Goal: Information Seeking & Learning: Learn about a topic

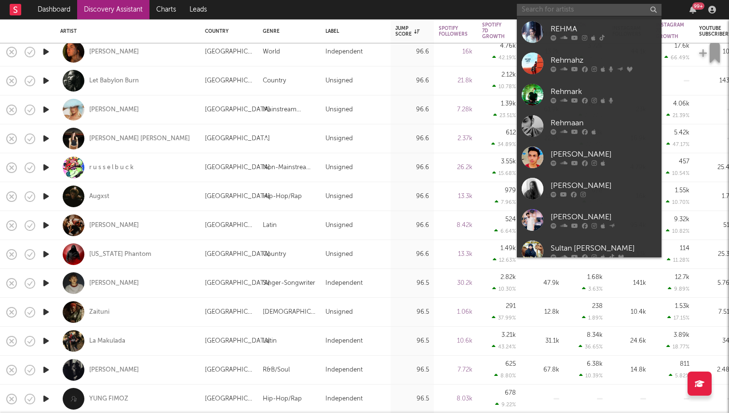
click at [590, 12] on input "text" at bounding box center [589, 10] width 145 height 12
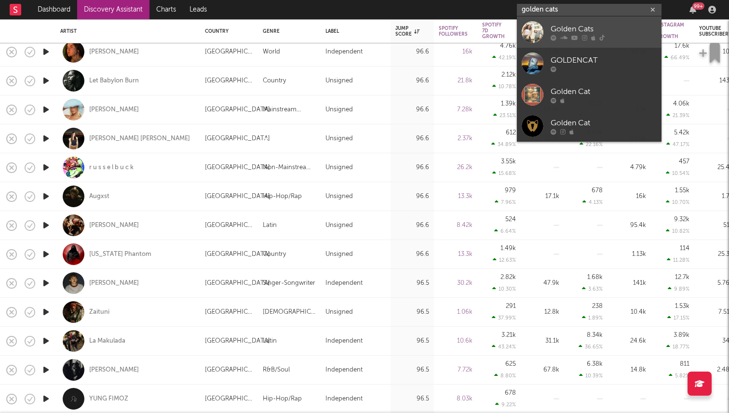
type input "golden cats"
click at [585, 35] on icon at bounding box center [584, 38] width 5 height 6
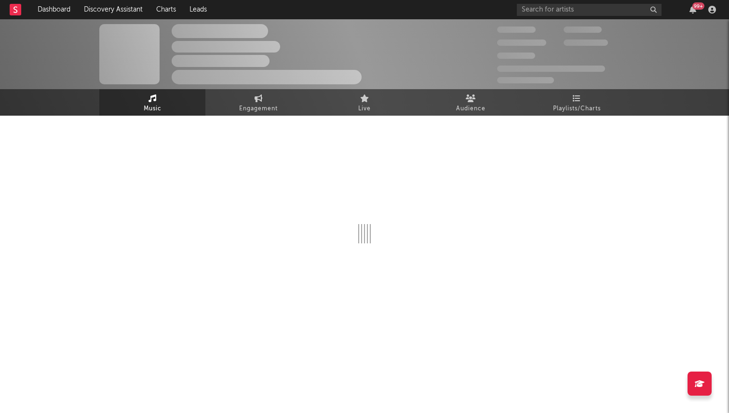
select select "6m"
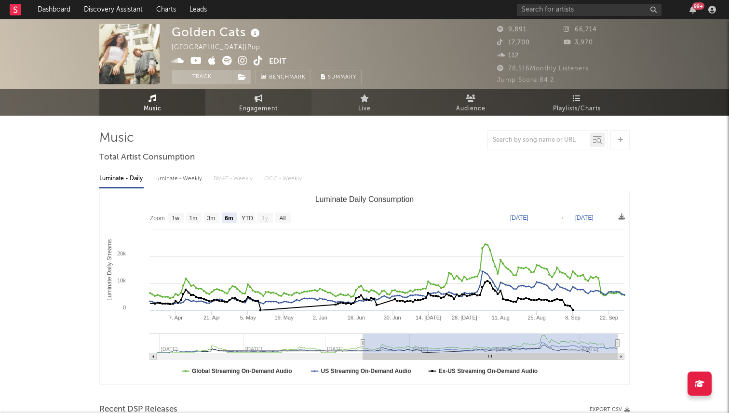
click at [261, 100] on icon at bounding box center [258, 98] width 8 height 8
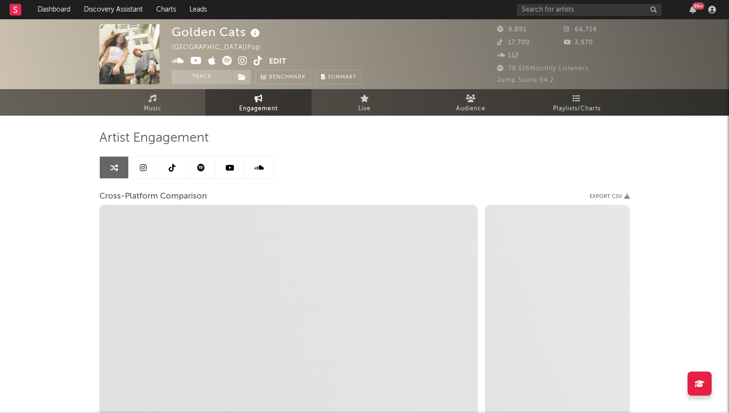
select select "1w"
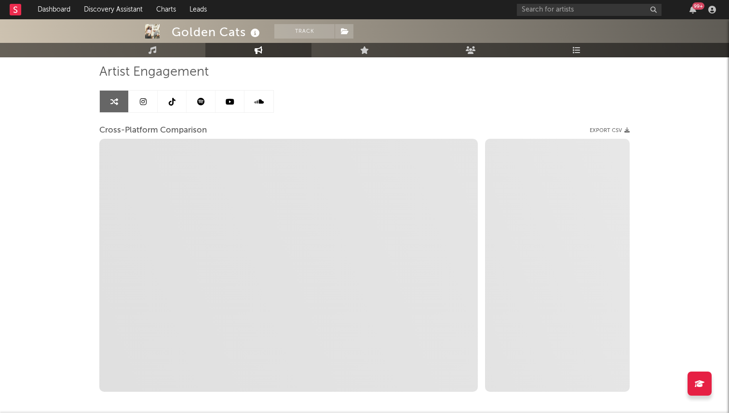
select select "1m"
